Goal: Task Accomplishment & Management: Manage account settings

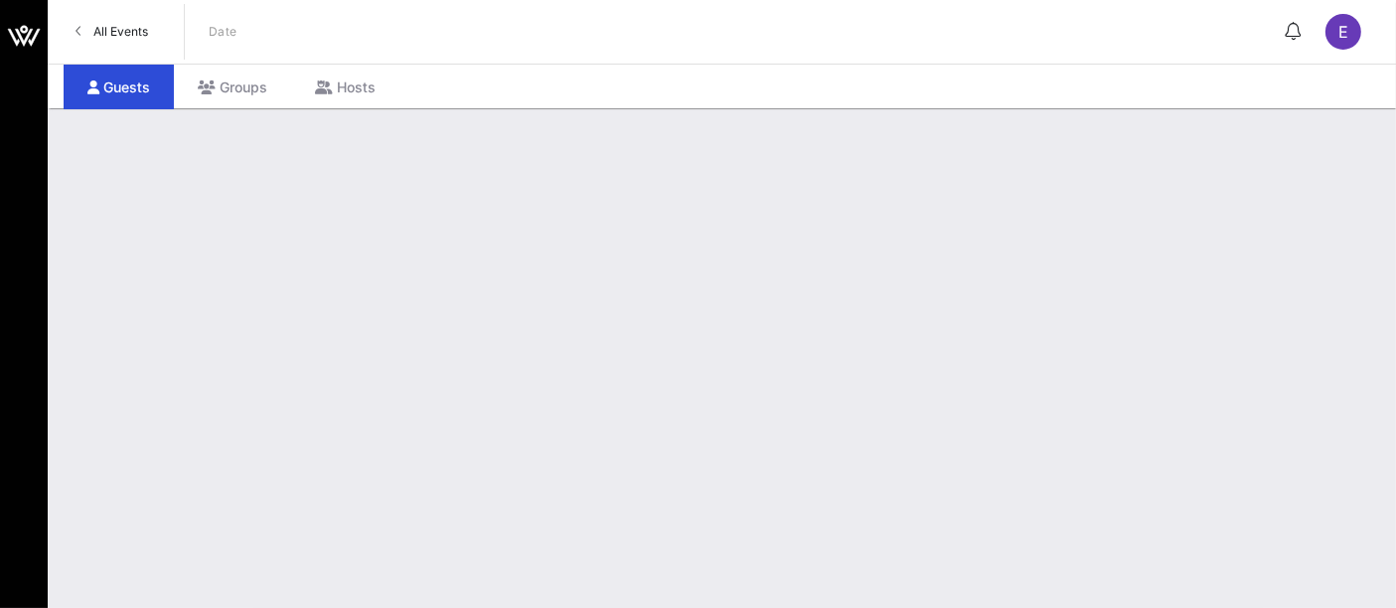
click at [135, 35] on span "All Events" at bounding box center [120, 31] width 55 height 15
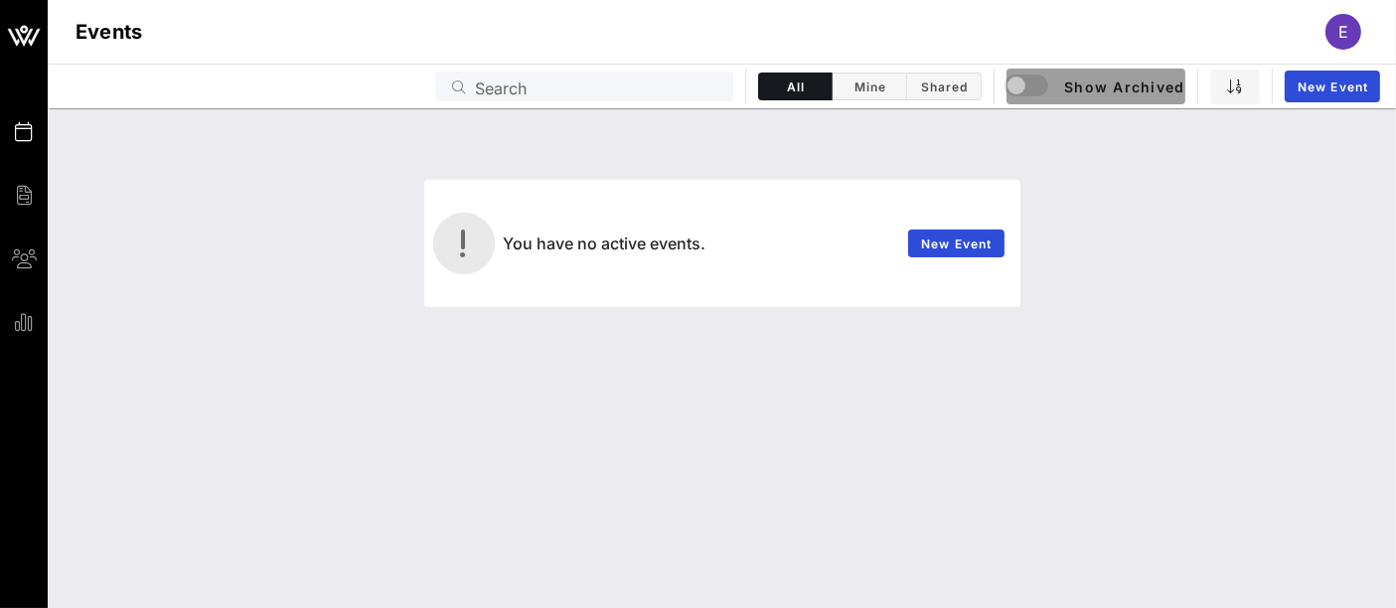
click at [1013, 102] on button "Show Archived" at bounding box center [1095, 87] width 179 height 36
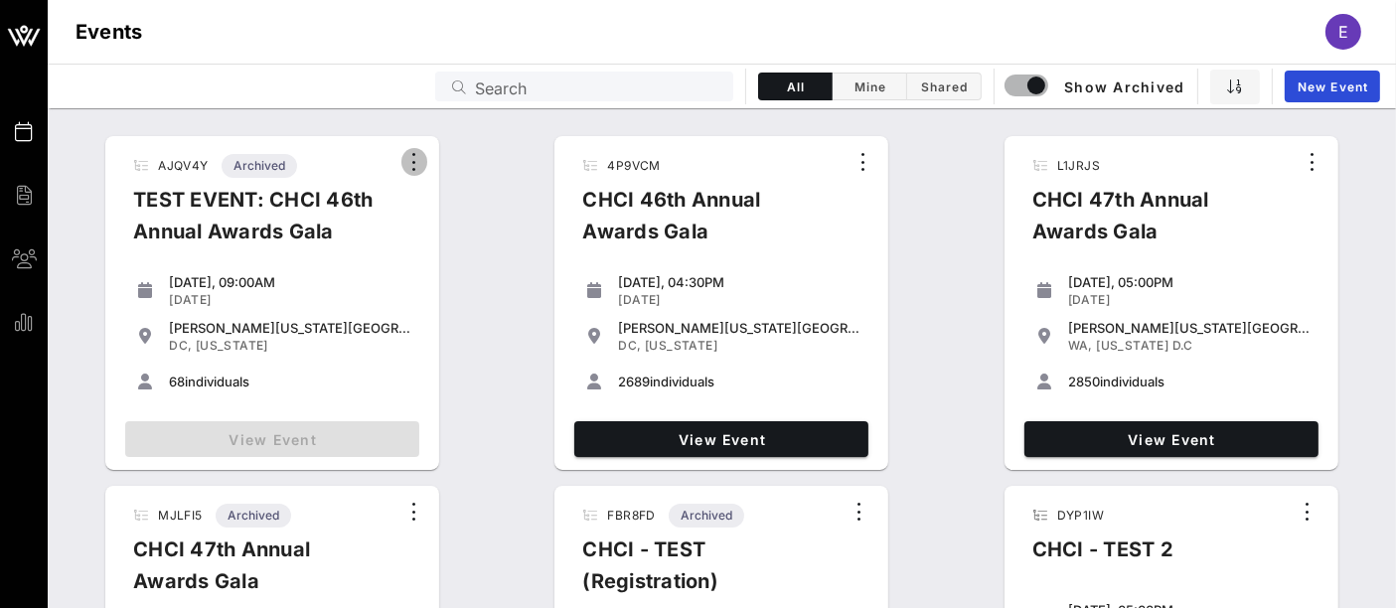
click at [414, 169] on icon "button" at bounding box center [414, 162] width 24 height 24
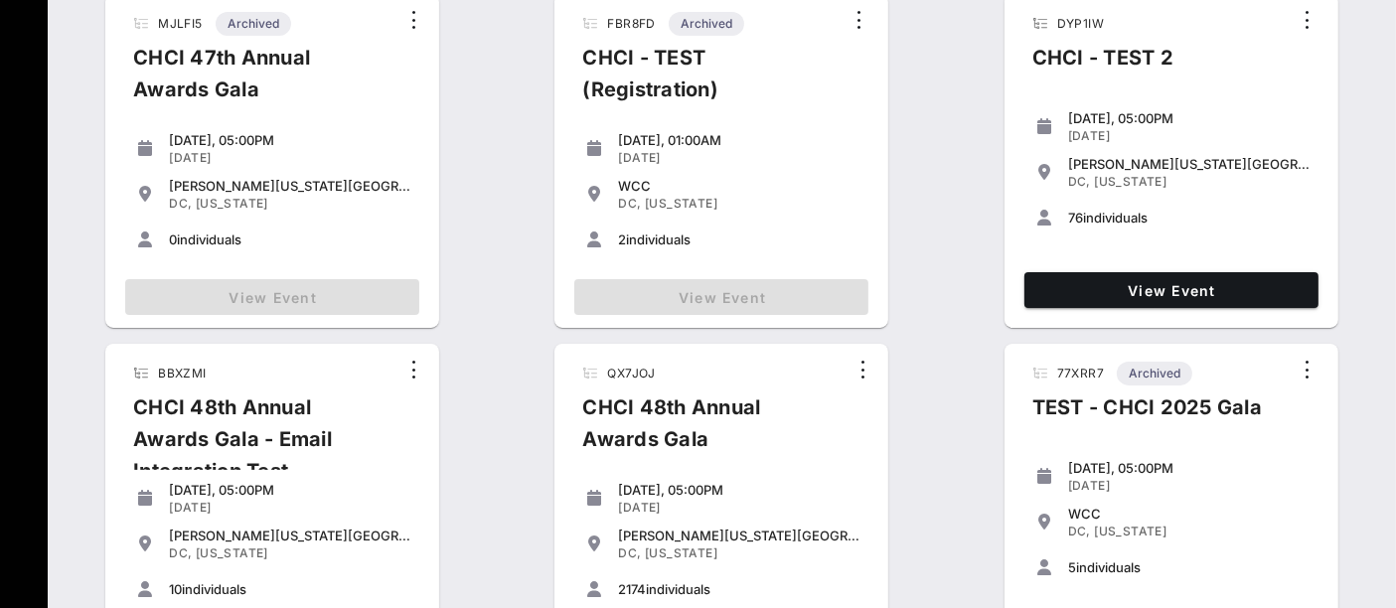
scroll to position [570, 0]
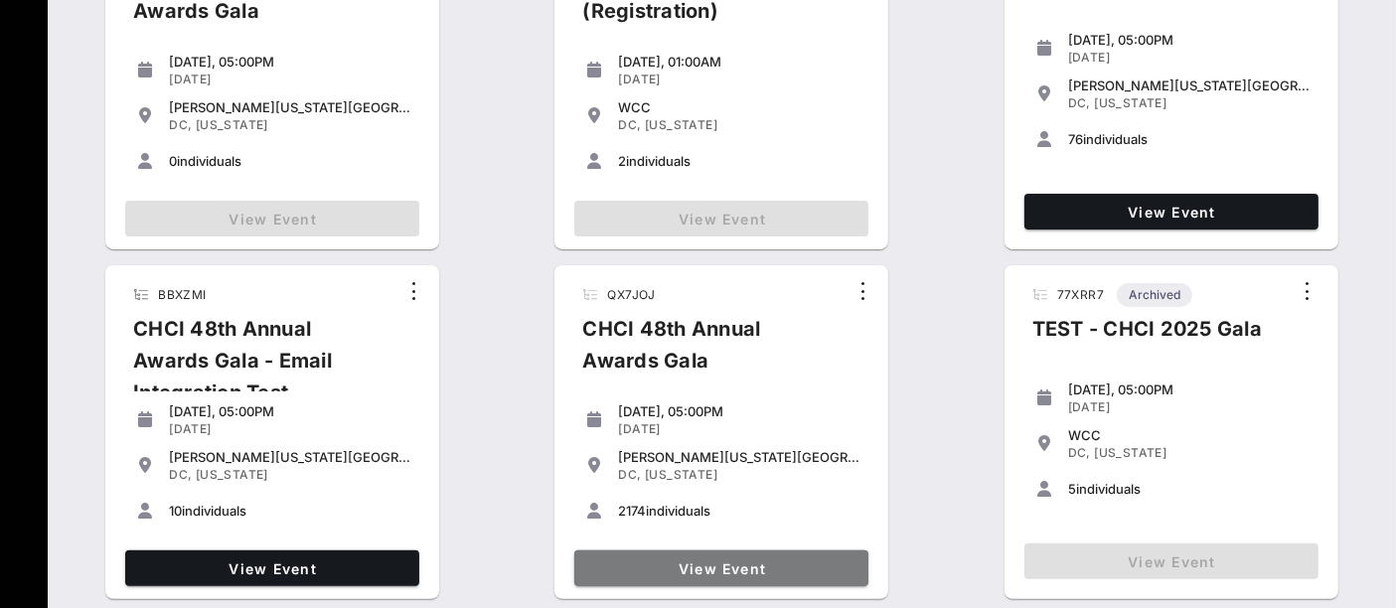
click at [735, 575] on span "View Event" at bounding box center [721, 568] width 278 height 17
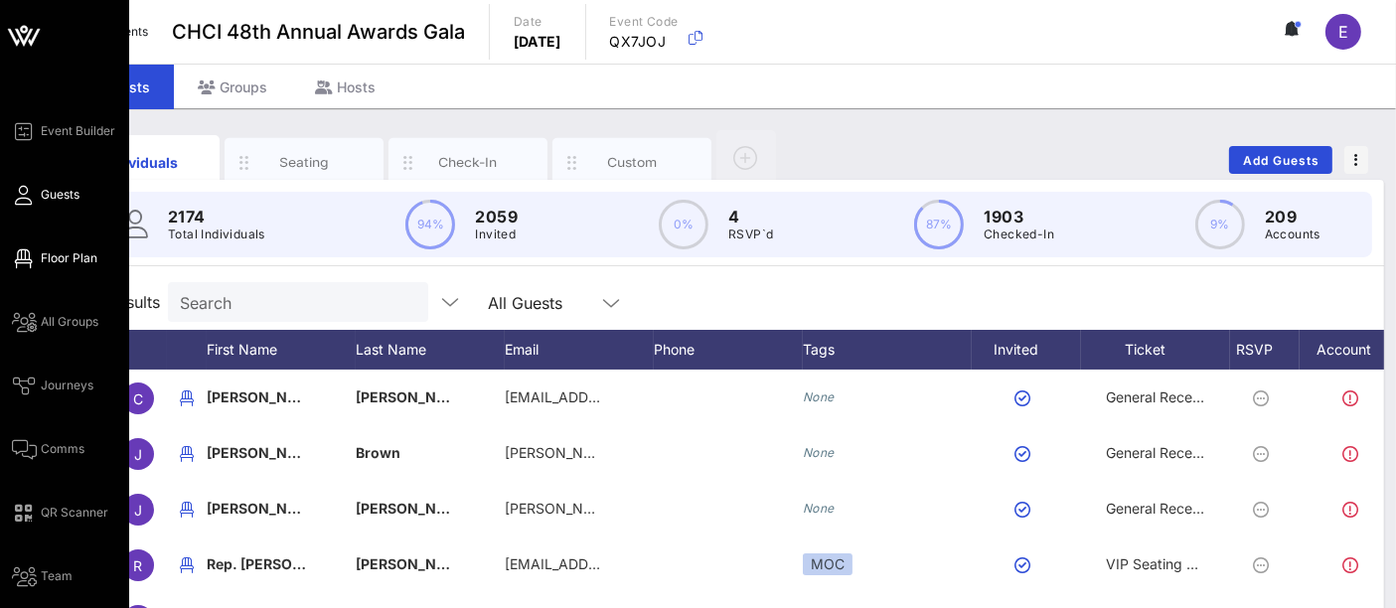
click at [28, 260] on icon at bounding box center [24, 258] width 25 height 3
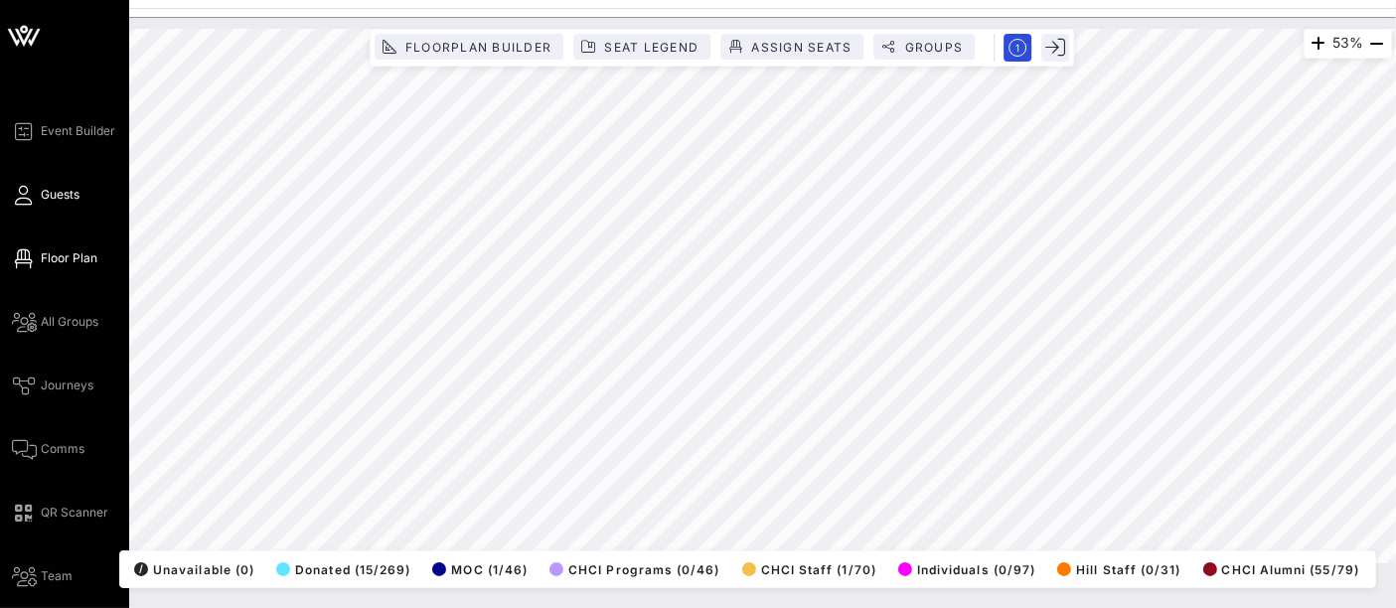
click at [70, 201] on span "Guests" at bounding box center [60, 195] width 39 height 18
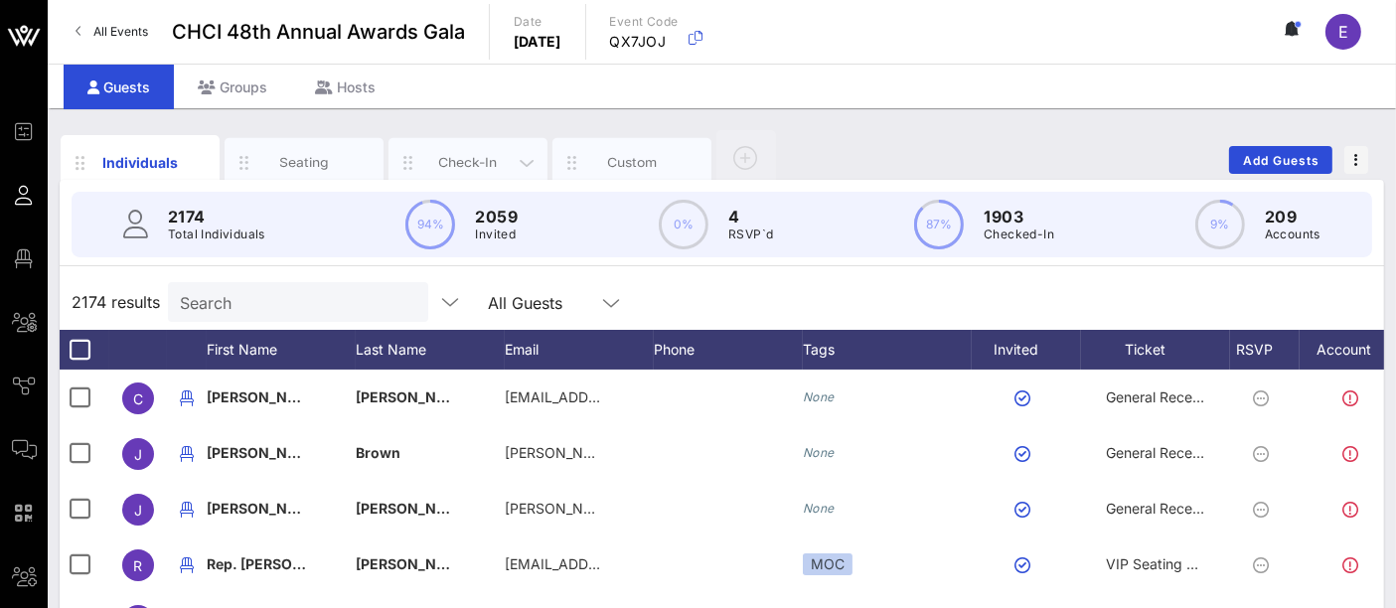
click at [480, 153] on div "Check-In" at bounding box center [468, 162] width 88 height 19
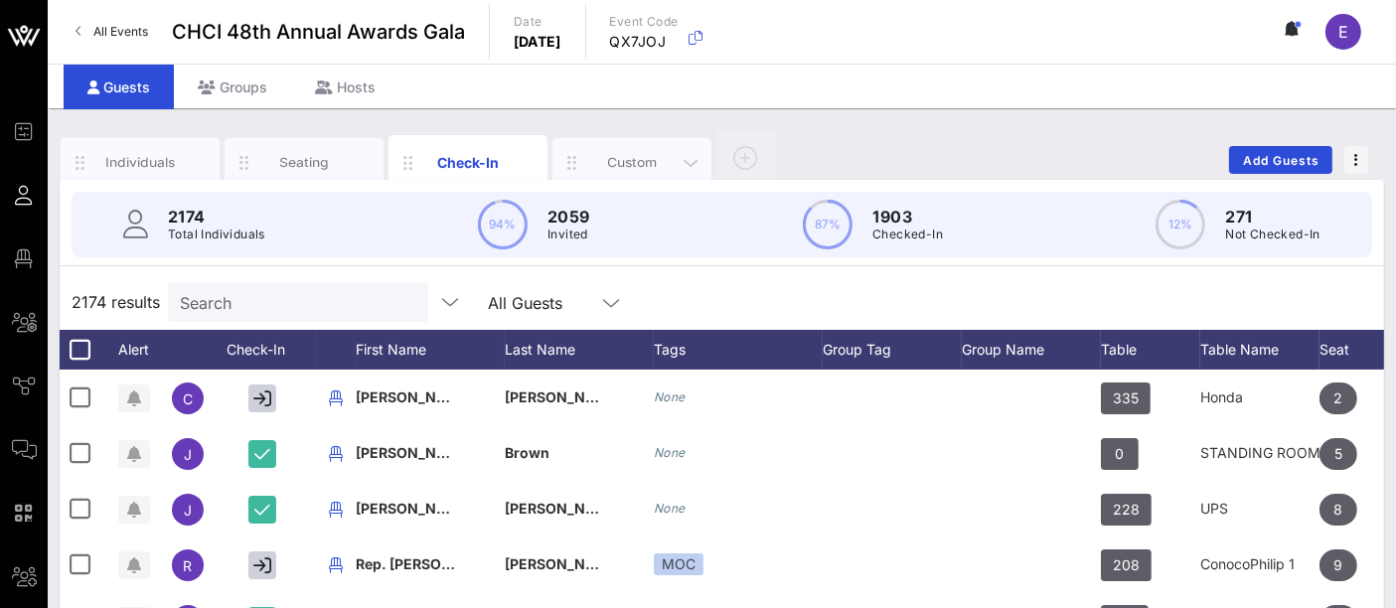
click at [625, 156] on div "Custom" at bounding box center [632, 162] width 88 height 19
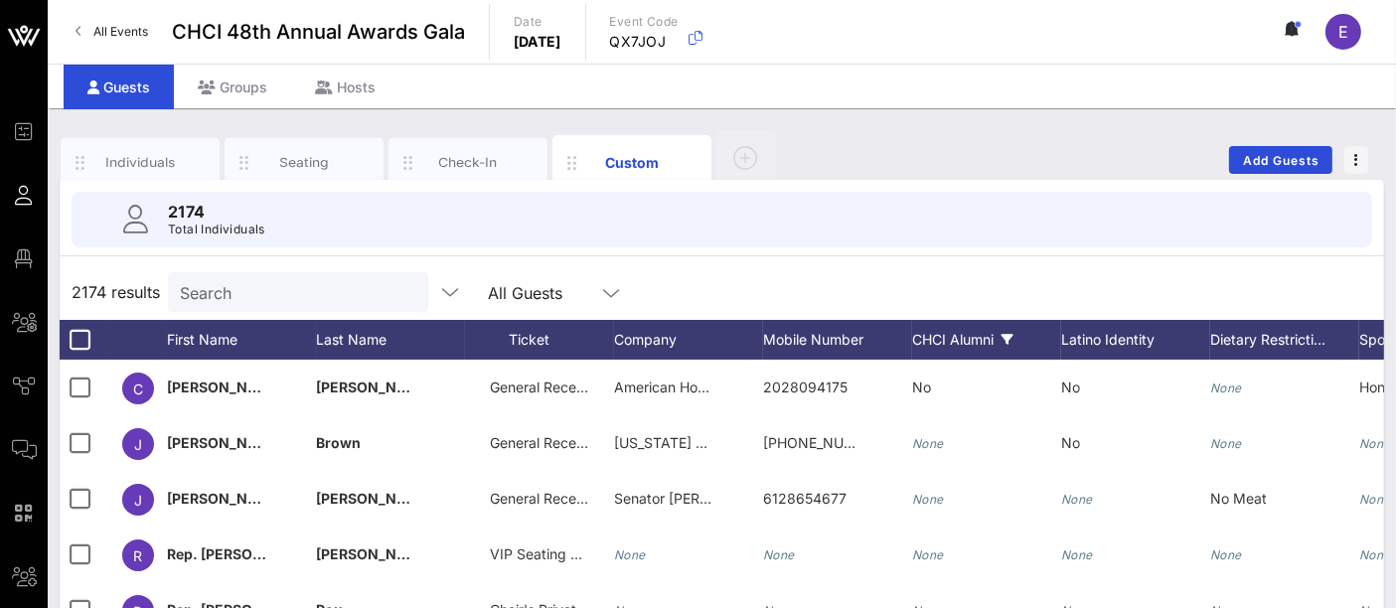
click at [1006, 341] on icon at bounding box center [1007, 340] width 12 height 12
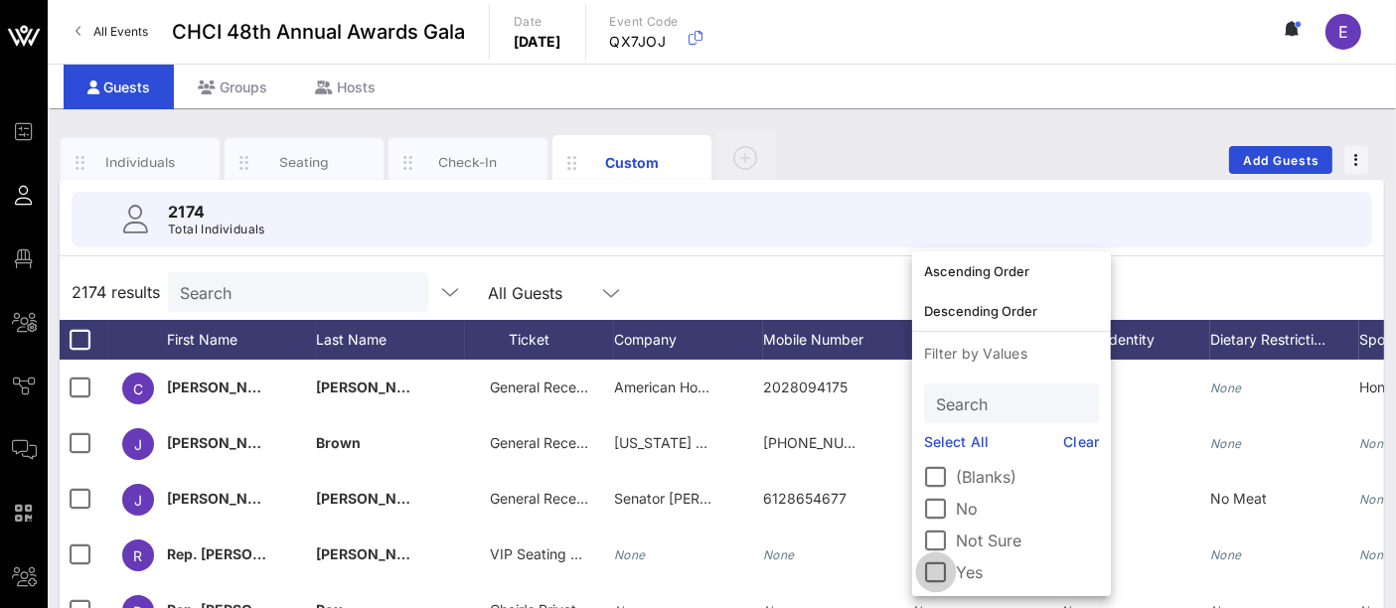
click at [931, 577] on div at bounding box center [936, 572] width 34 height 34
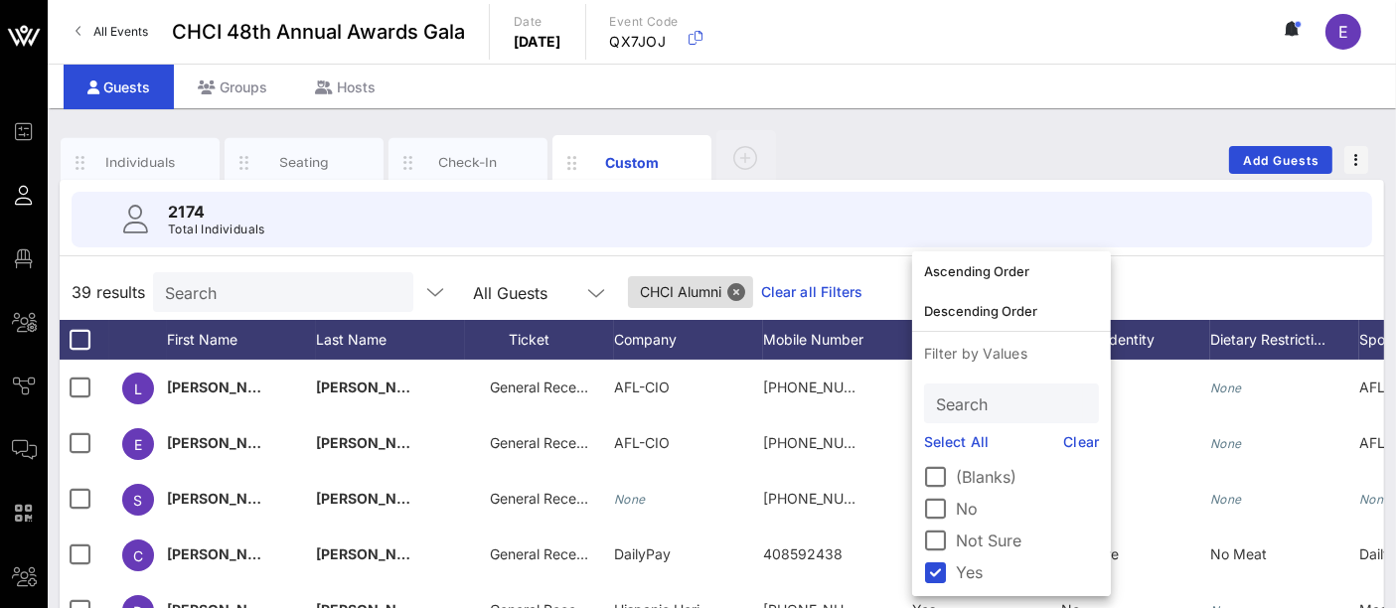
click at [1167, 294] on div "39 results Search All Guests CHCI Alumni Clear all Filters" at bounding box center [722, 292] width 1324 height 56
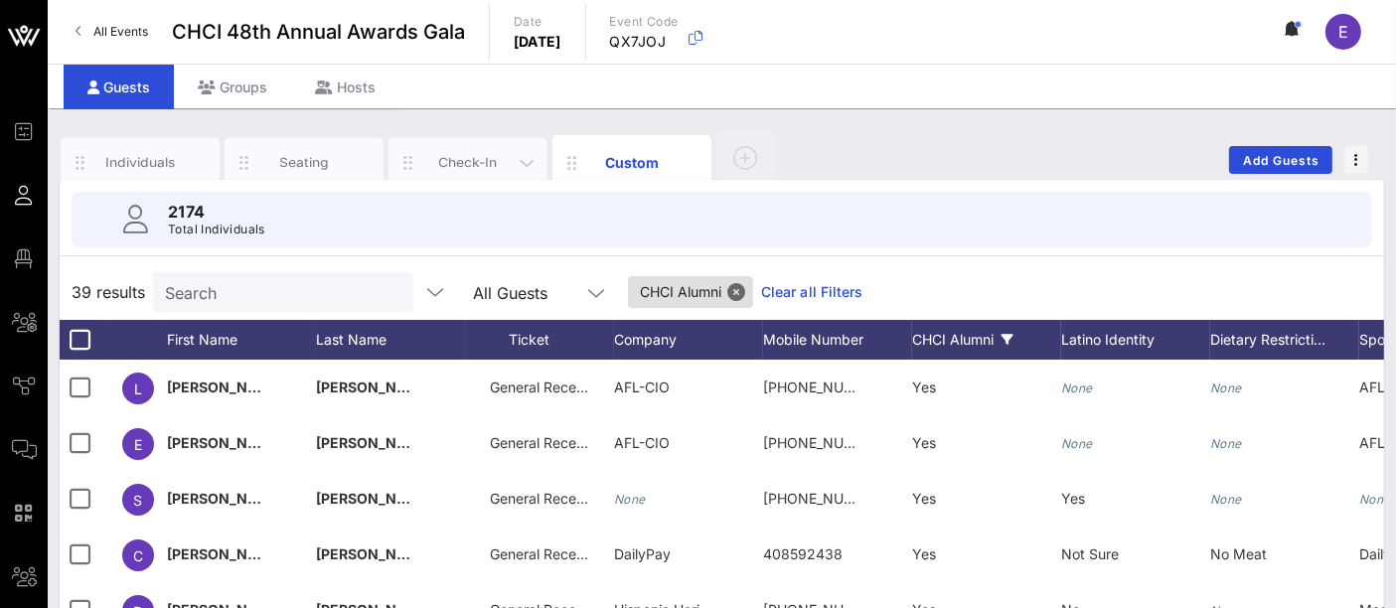
click at [482, 158] on div "Check-In" at bounding box center [468, 162] width 88 height 19
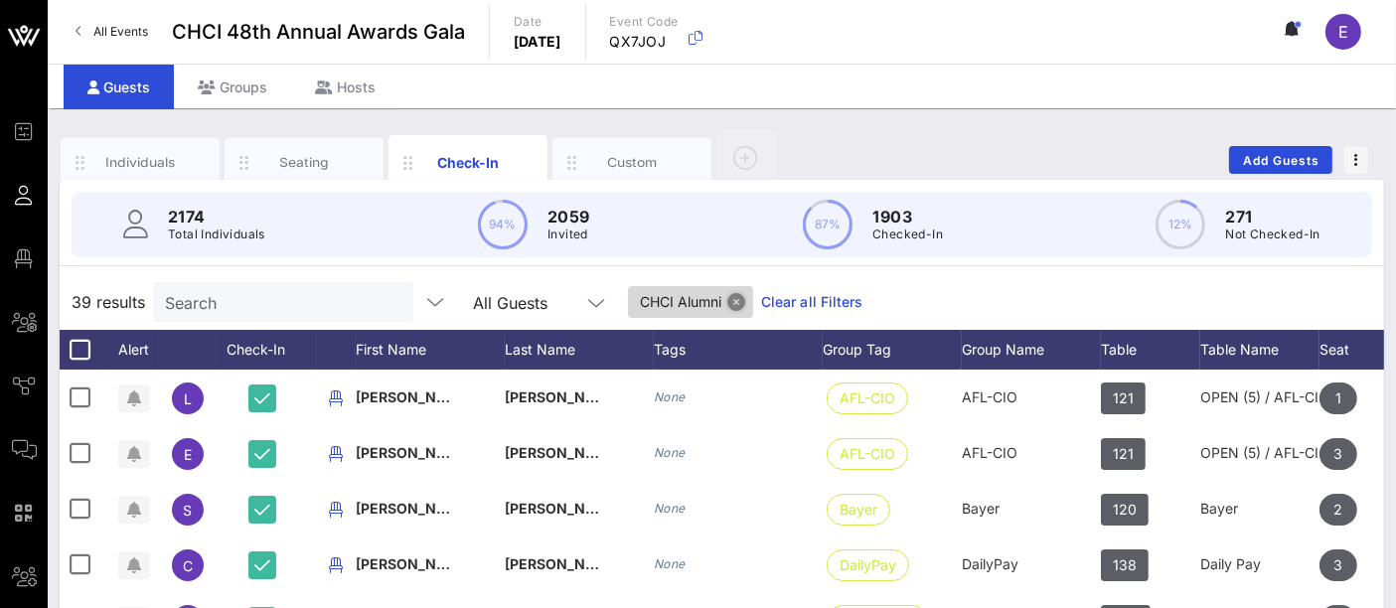
click at [727, 303] on button "Close" at bounding box center [736, 302] width 18 height 18
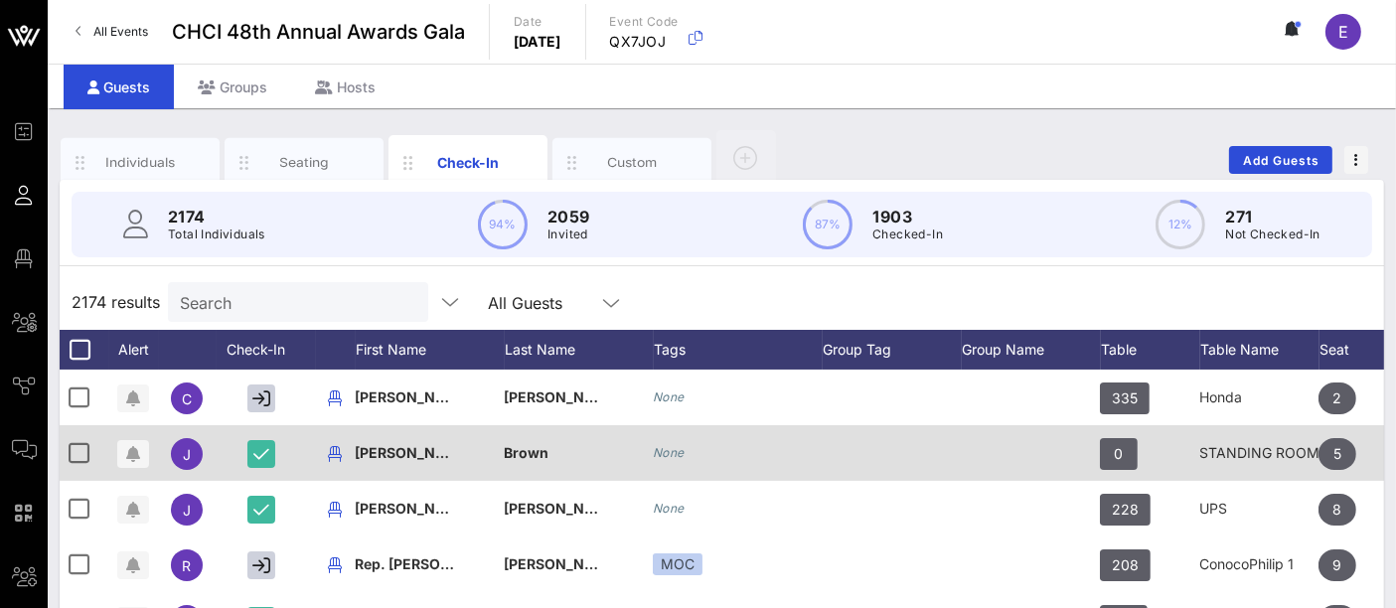
scroll to position [0, 1]
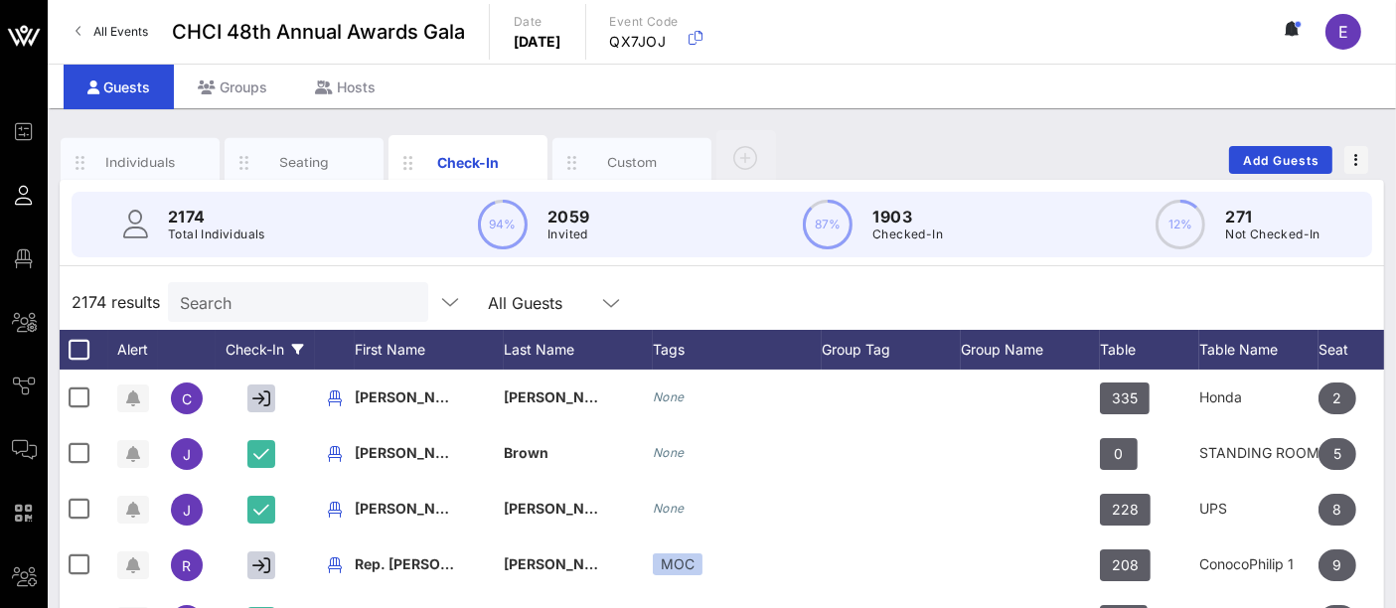
click at [300, 344] on icon at bounding box center [299, 350] width 12 height 12
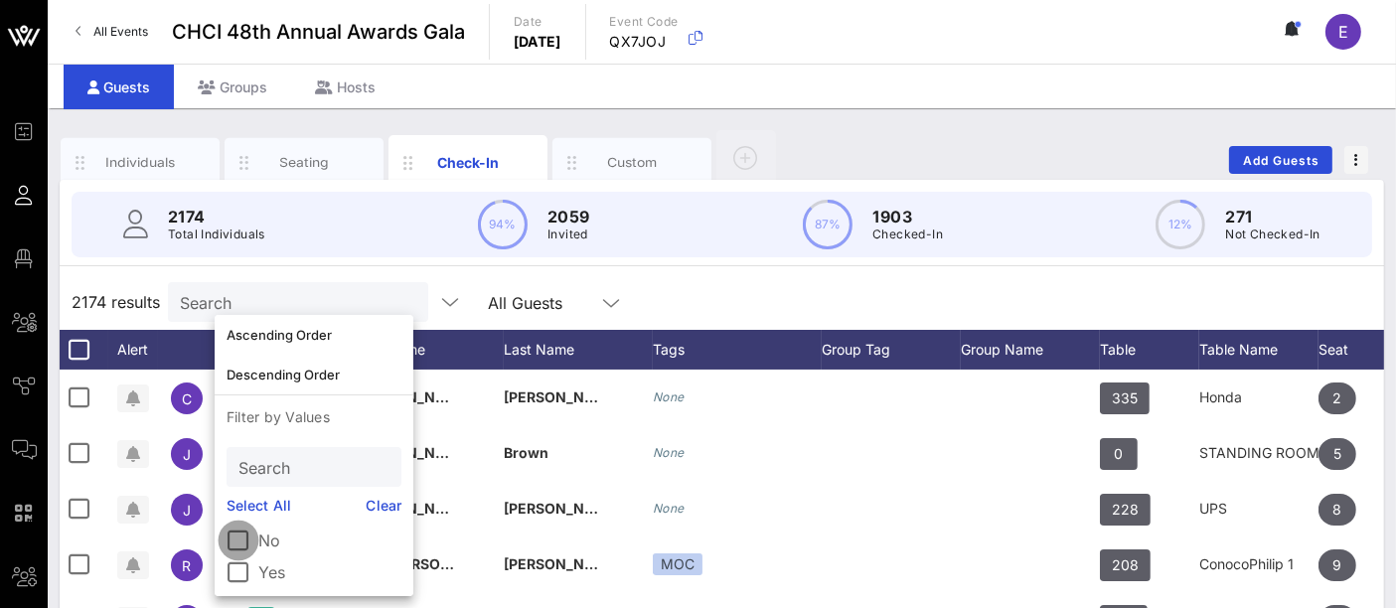
click at [234, 533] on div at bounding box center [239, 541] width 34 height 34
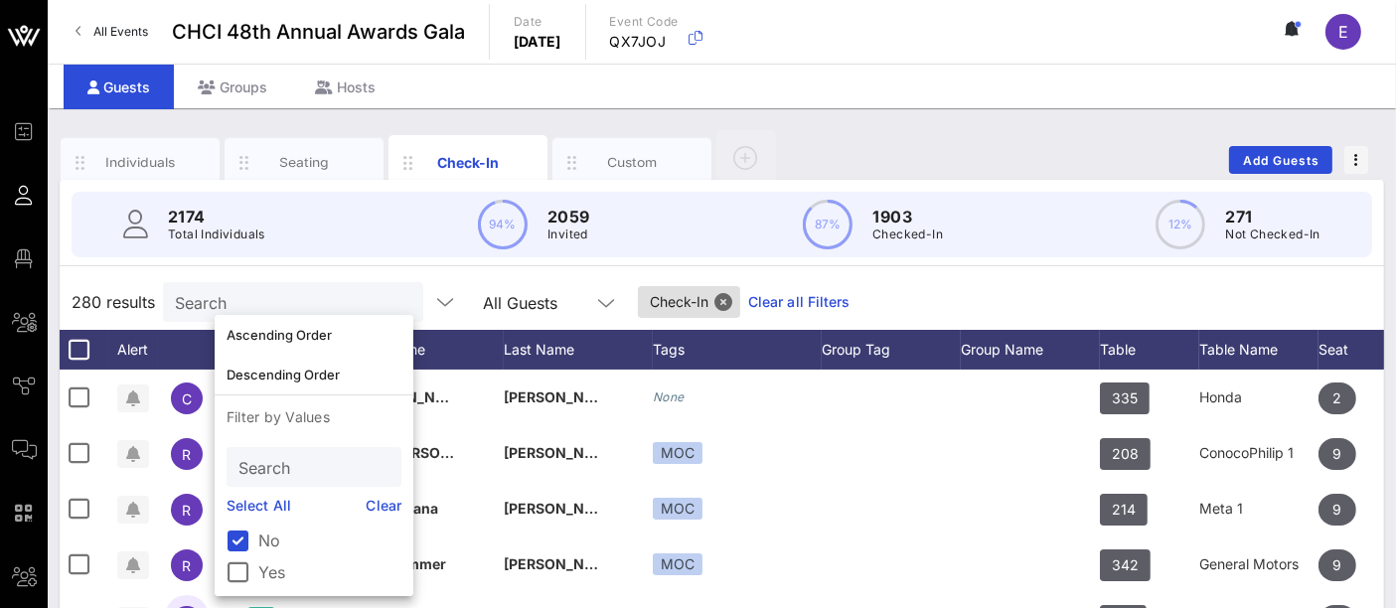
click at [942, 293] on div "280 results Search All Guests Check-In Clear all Filters" at bounding box center [722, 302] width 1324 height 56
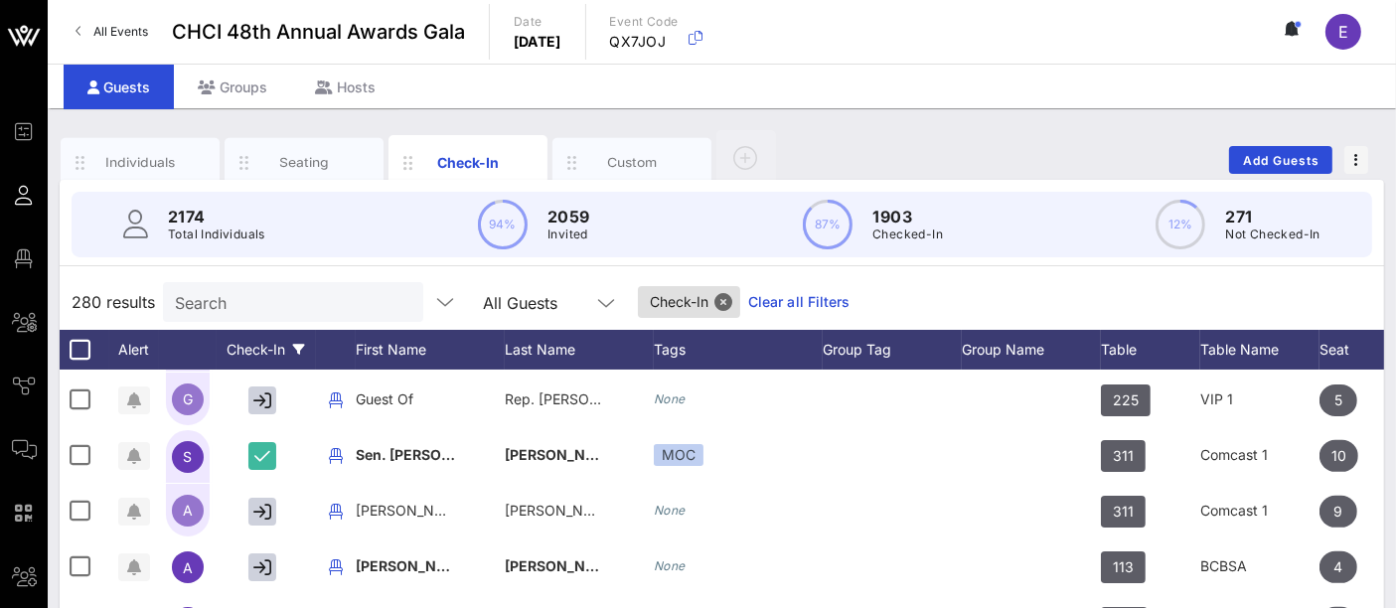
scroll to position [1157, 0]
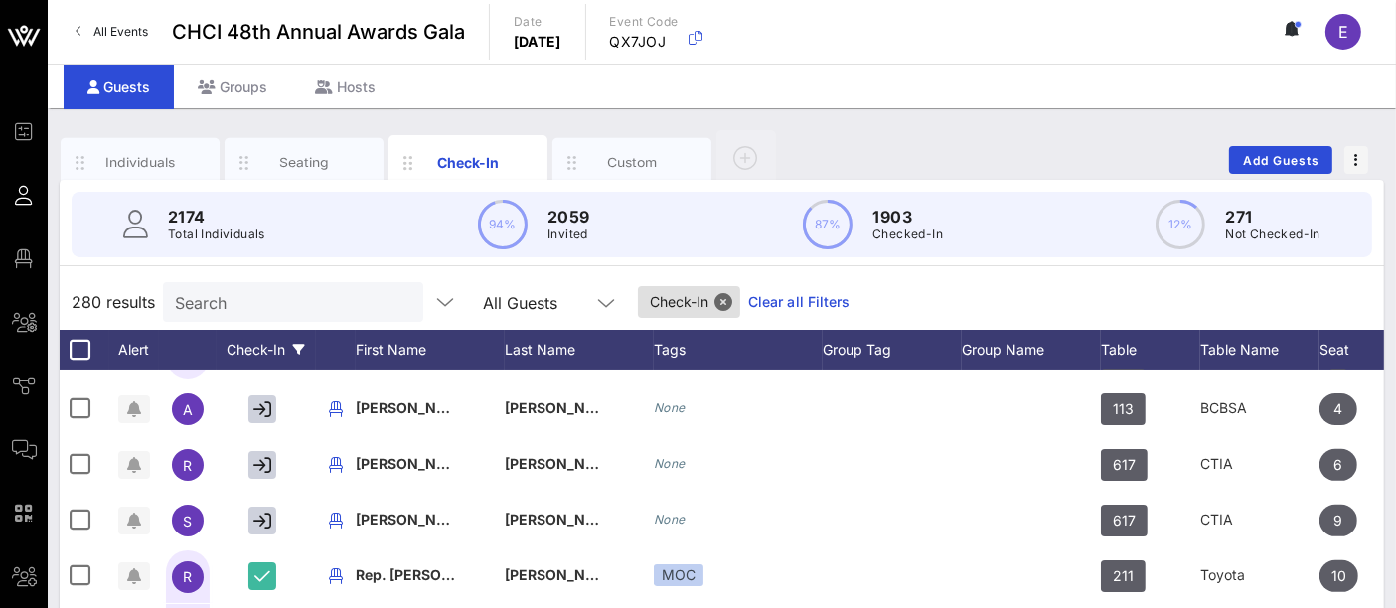
click at [307, 349] on div "Check-In" at bounding box center [266, 350] width 99 height 40
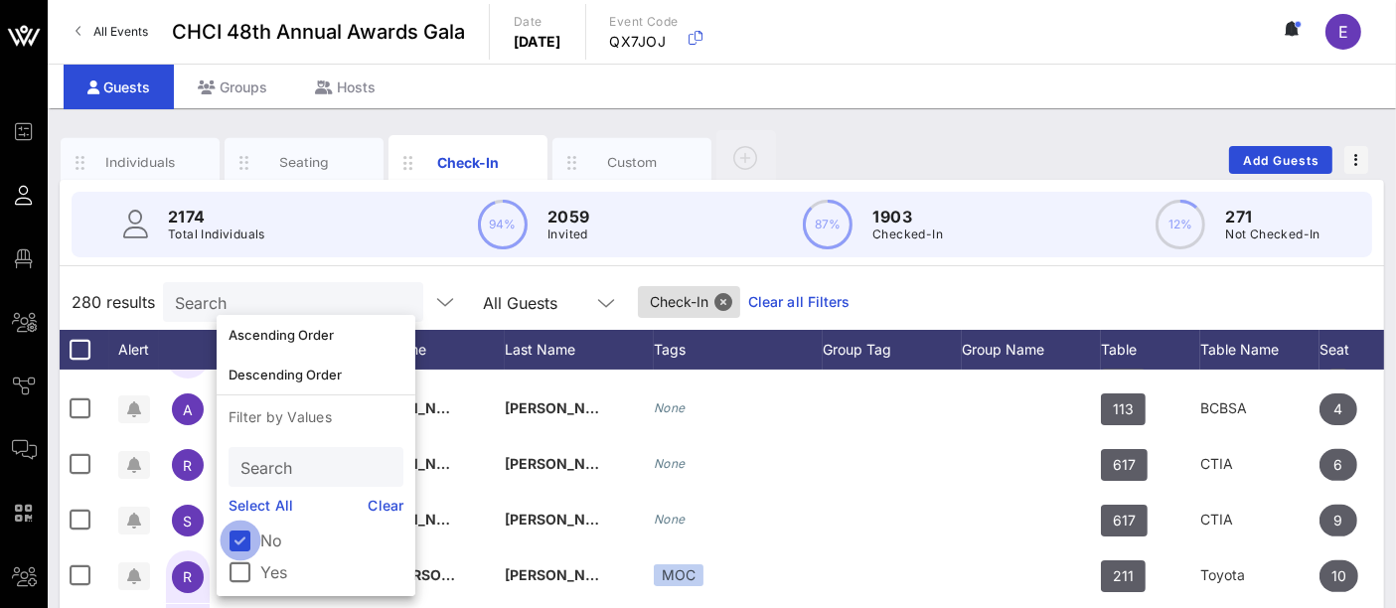
click at [249, 542] on div at bounding box center [241, 541] width 34 height 34
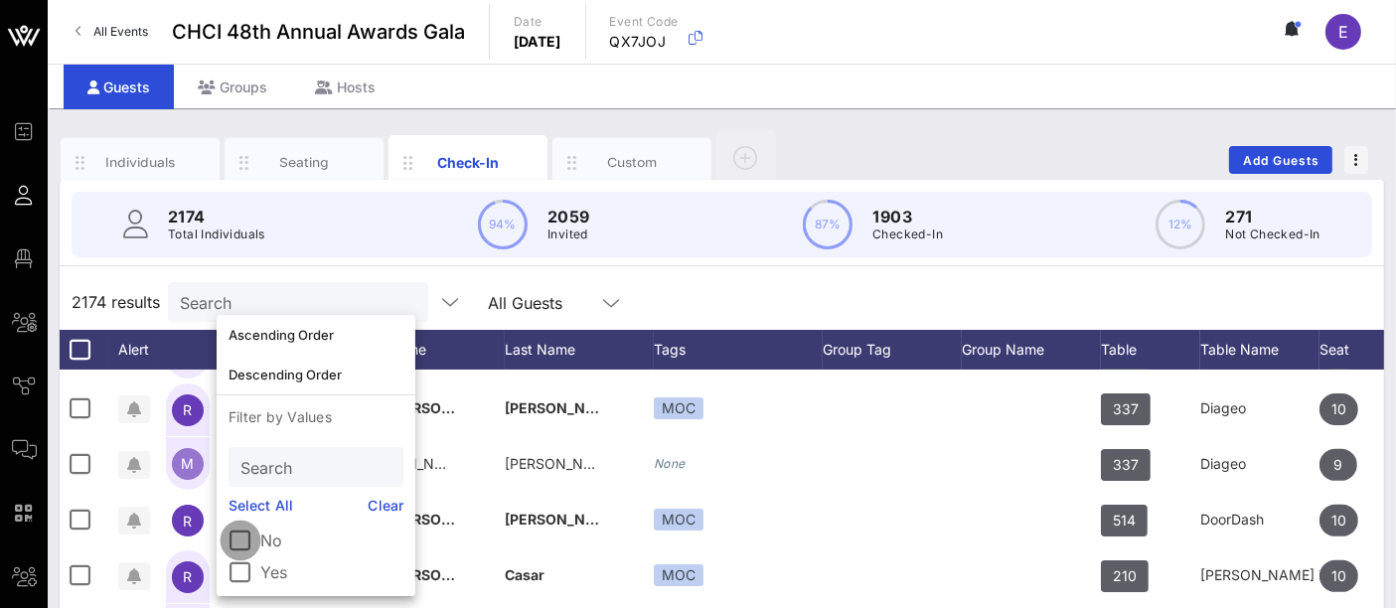
click at [243, 542] on div at bounding box center [241, 541] width 34 height 34
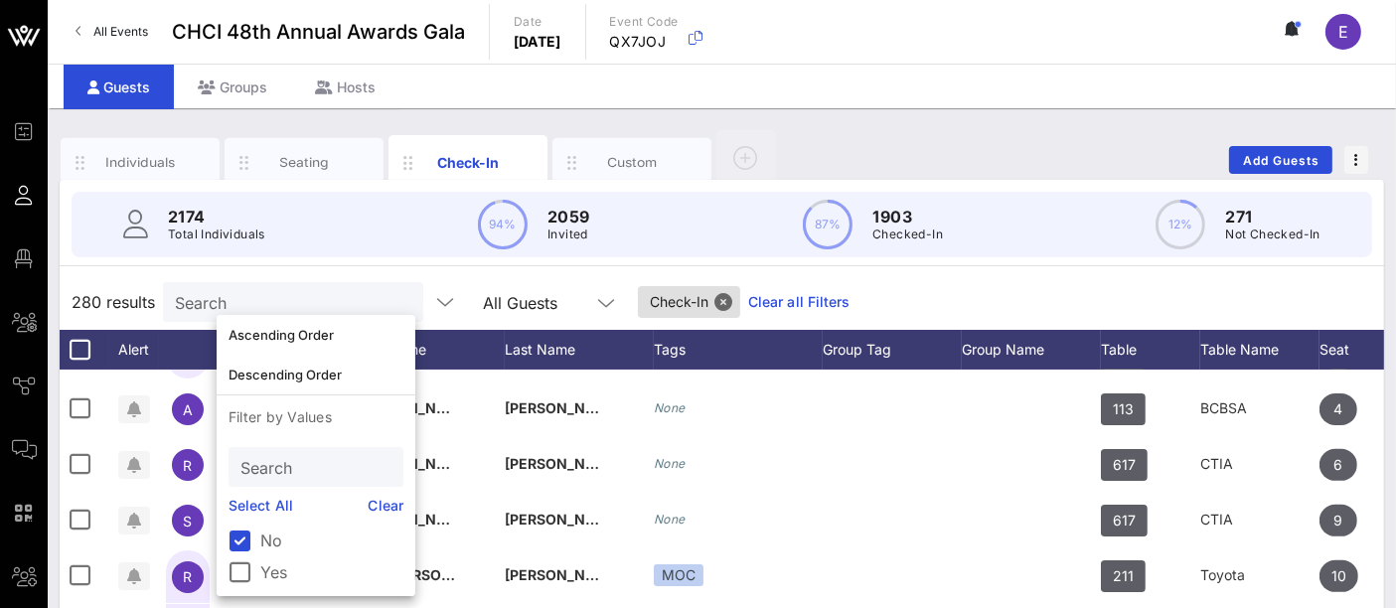
click at [976, 299] on div "280 results Search All Guests Check-In Clear all Filters" at bounding box center [722, 302] width 1324 height 56
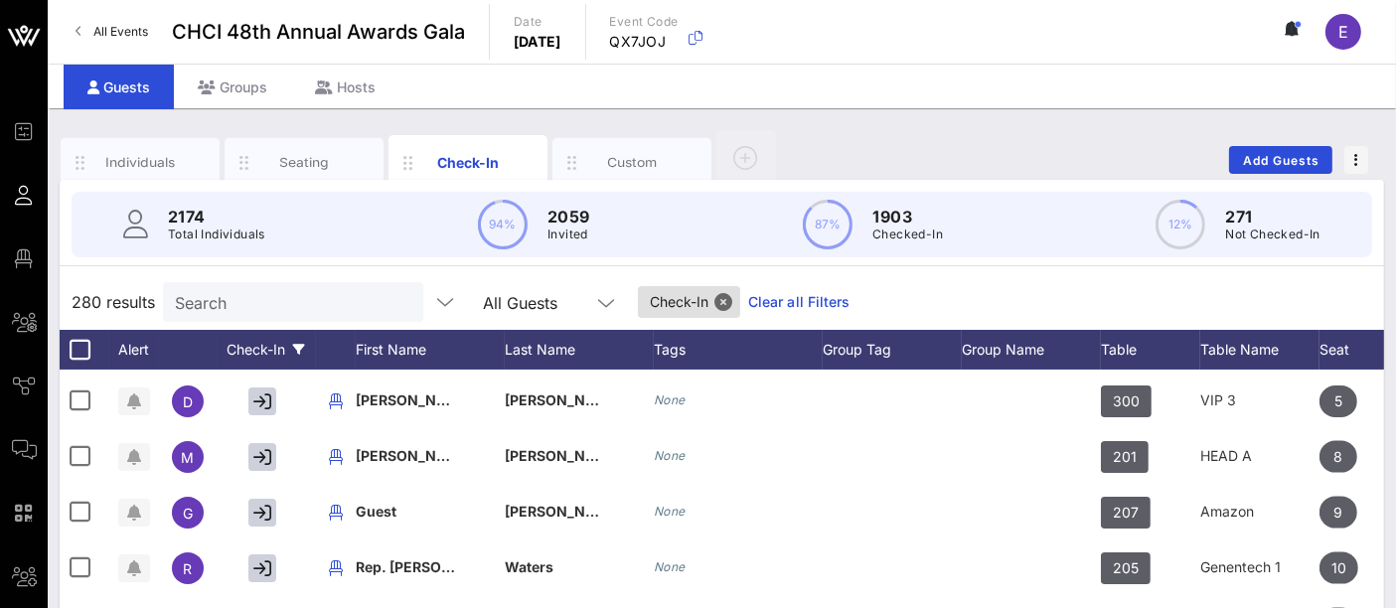
scroll to position [2781, 0]
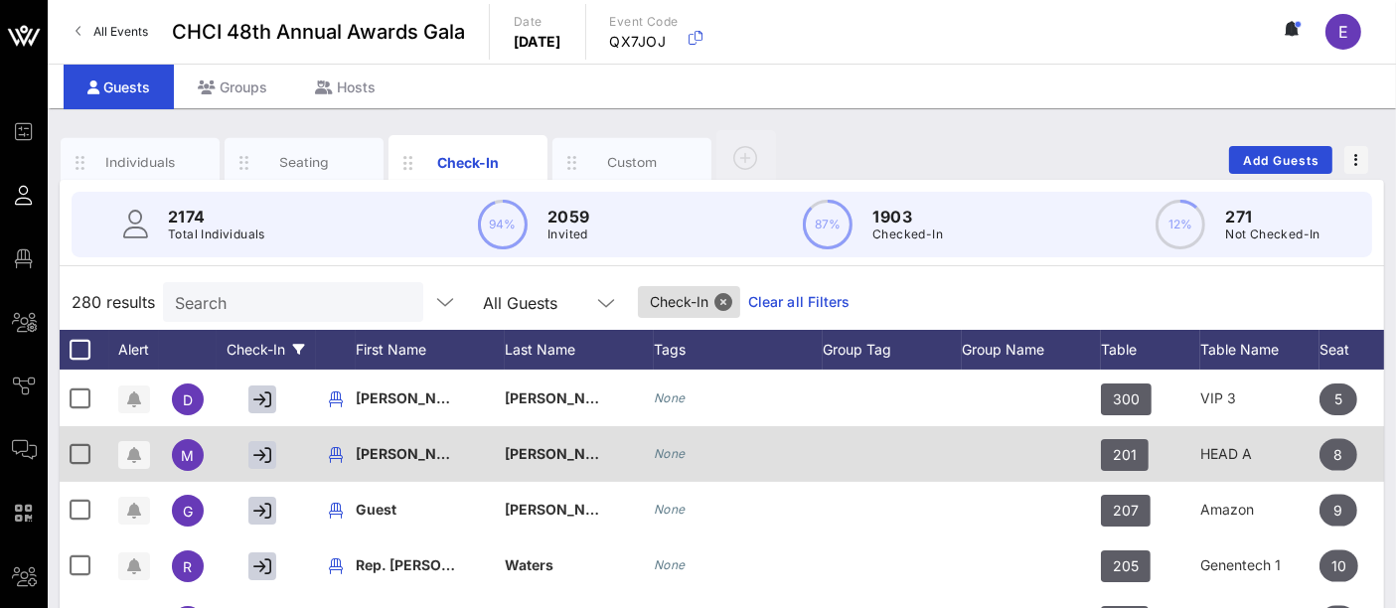
click at [193, 450] on span "M" at bounding box center [188, 455] width 13 height 17
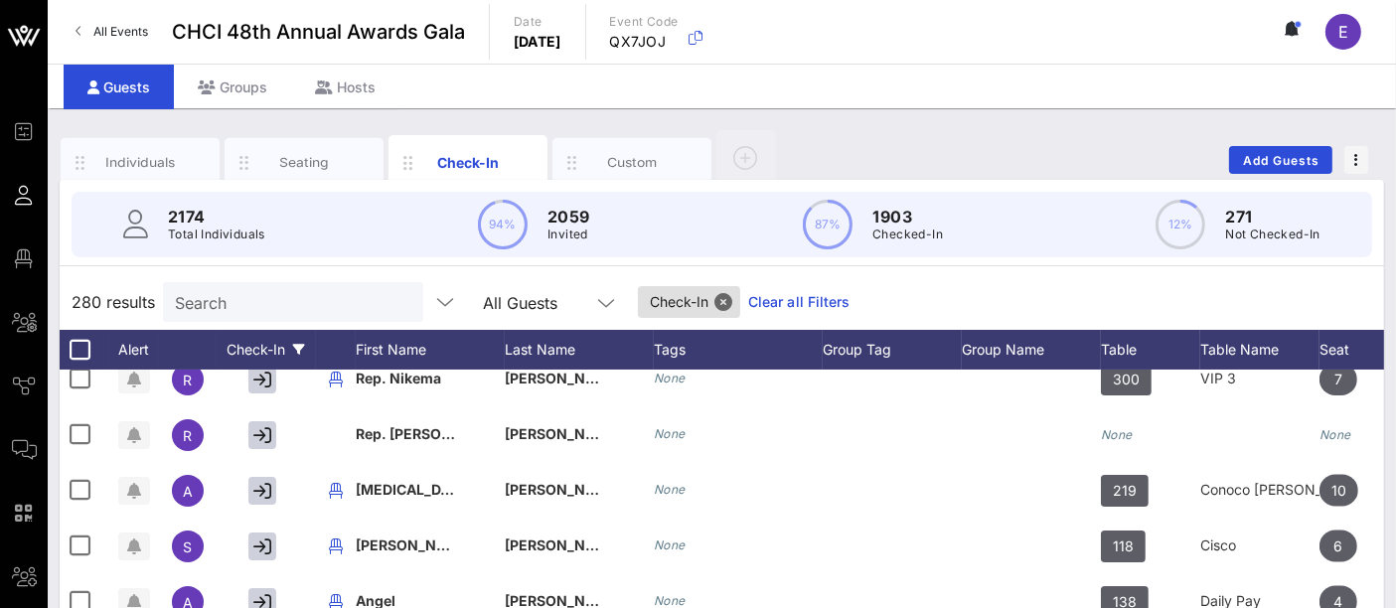
scroll to position [3346, 0]
